Goal: Browse casually: Explore the website without a specific task or goal

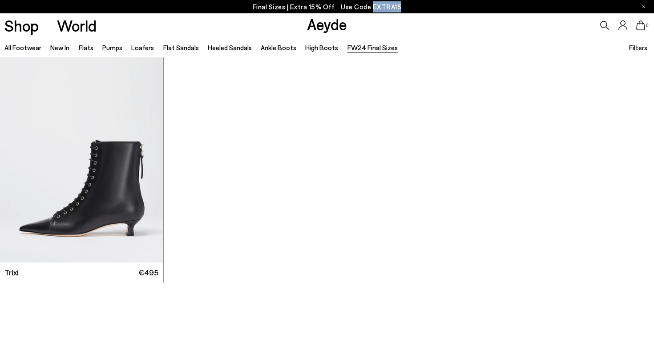
drag, startPoint x: 404, startPoint y: 7, endPoint x: 371, endPoint y: 12, distance: 32.8
click at [371, 12] on div "Final Sizes | Extra 15% Off Use Code EXTRA15" at bounding box center [327, 6] width 654 height 13
copy span "EXTRA15"
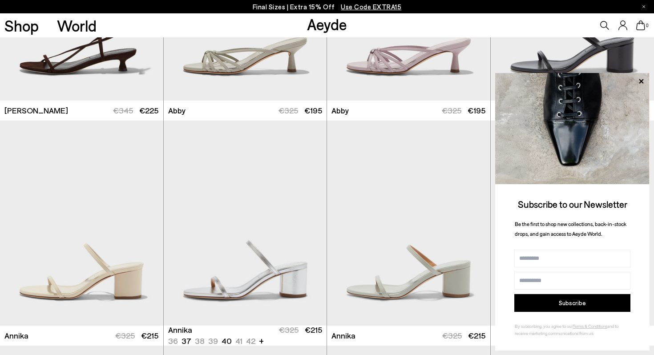
scroll to position [741, 0]
